Goal: Task Accomplishment & Management: Use online tool/utility

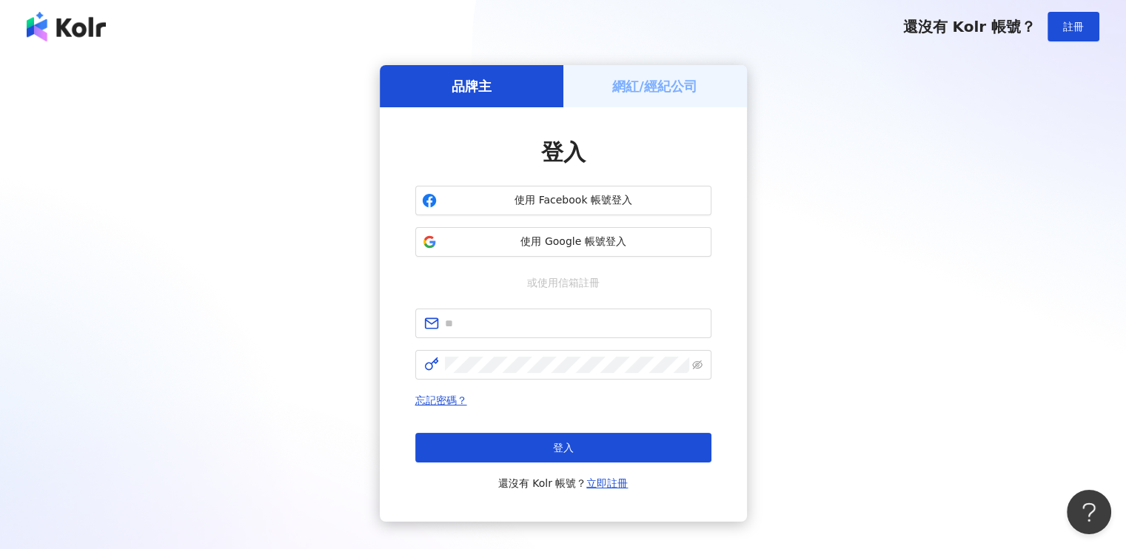
click at [640, 77] on h5 "網紅/經紀公司" at bounding box center [654, 86] width 85 height 19
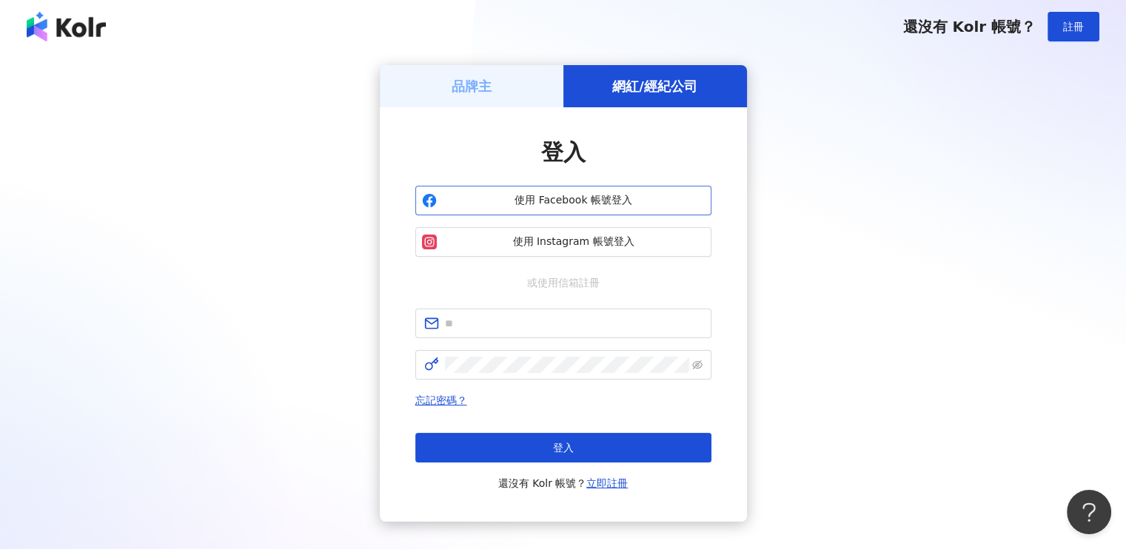
click at [592, 208] on button "使用 Facebook 帳號登入" at bounding box center [563, 201] width 296 height 30
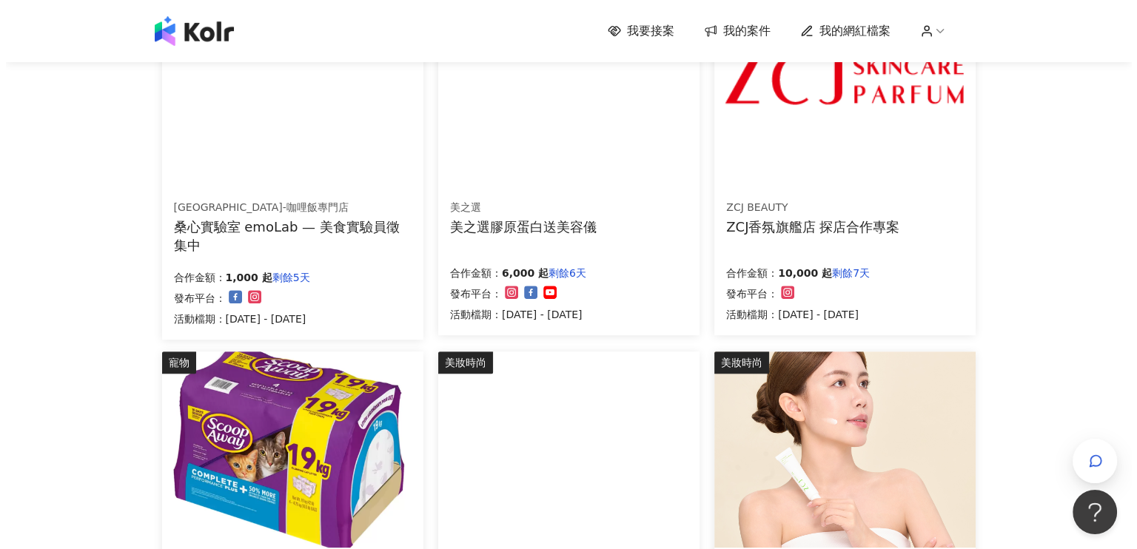
scroll to position [814, 0]
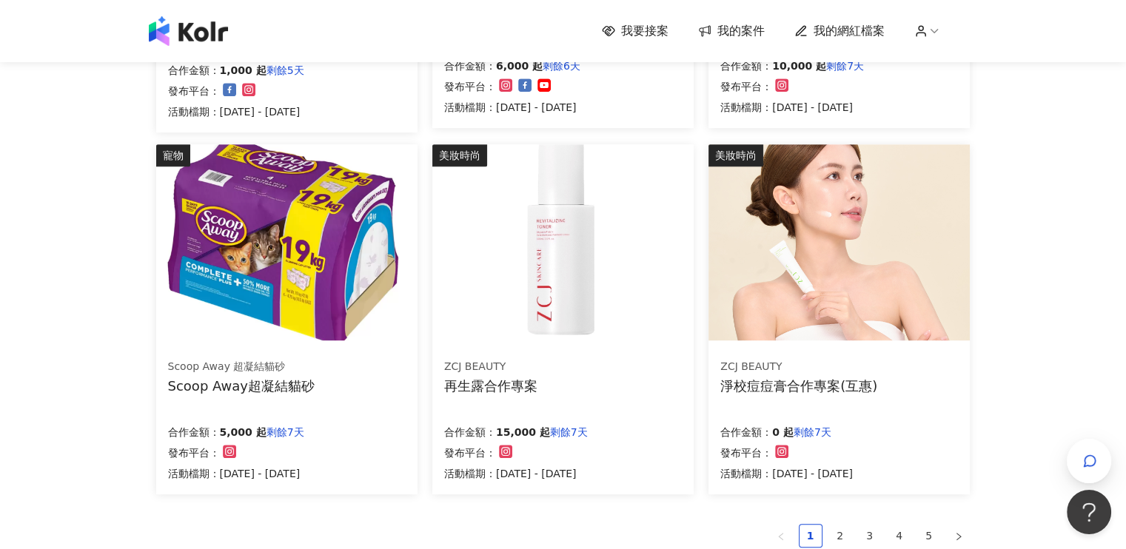
click at [320, 295] on img at bounding box center [286, 242] width 261 height 196
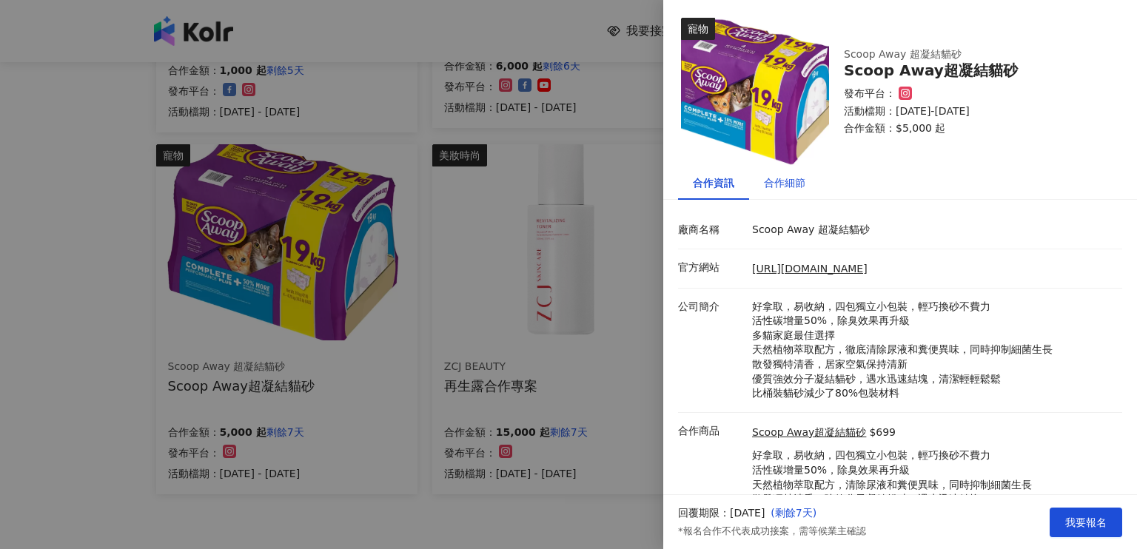
click at [782, 188] on div "合作細節" at bounding box center [784, 183] width 41 height 16
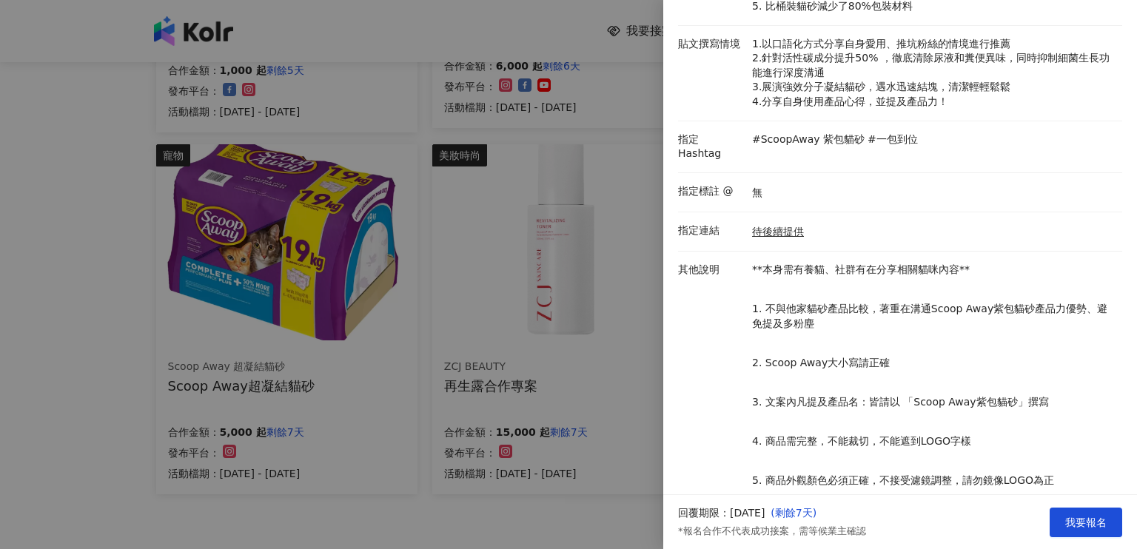
scroll to position [388, 0]
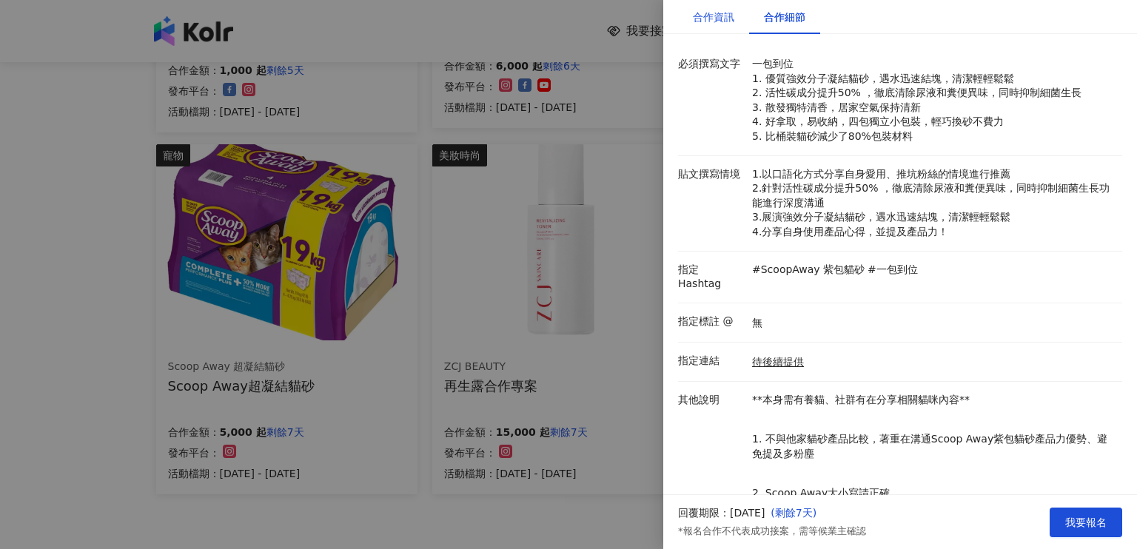
click at [714, 23] on div "合作資訊" at bounding box center [713, 17] width 41 height 16
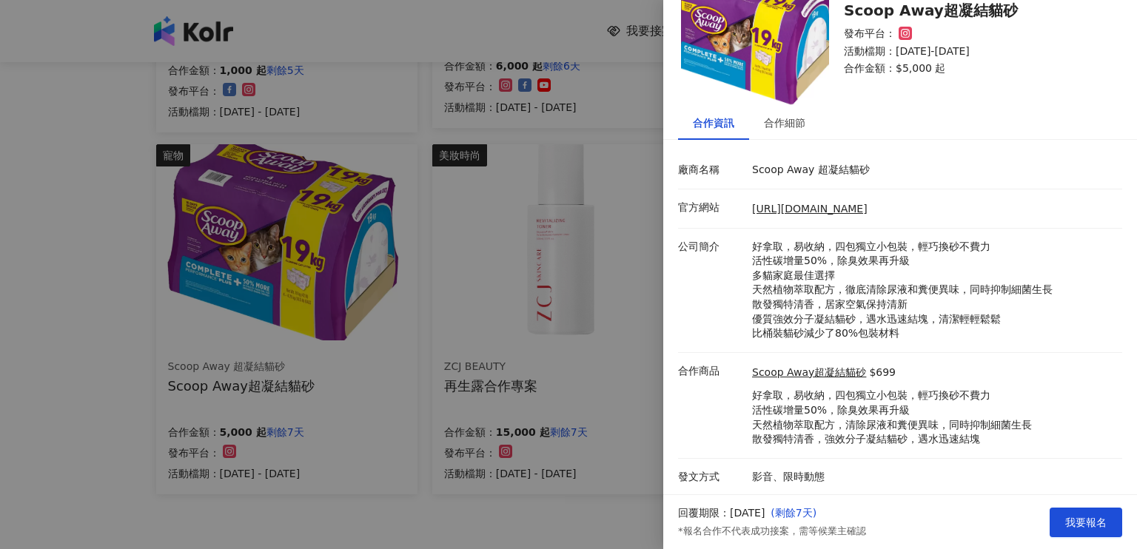
click at [548, 36] on div at bounding box center [568, 274] width 1137 height 549
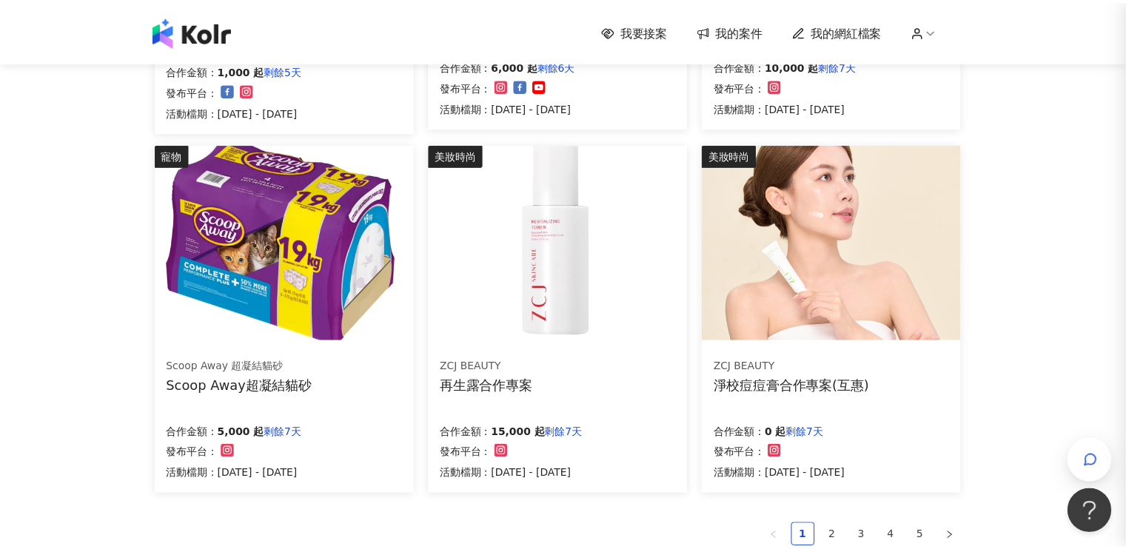
scroll to position [0, 0]
